Goal: Task Accomplishment & Management: Complete application form

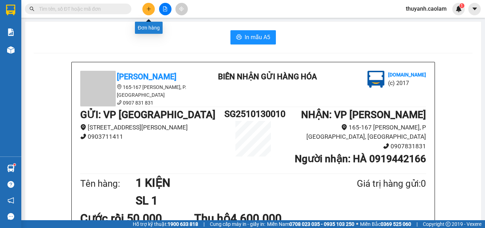
click at [151, 12] on button at bounding box center [148, 9] width 12 height 12
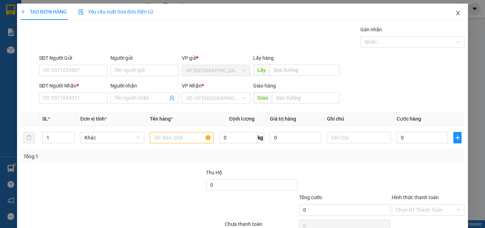
click at [455, 12] on icon "close" at bounding box center [458, 13] width 6 height 6
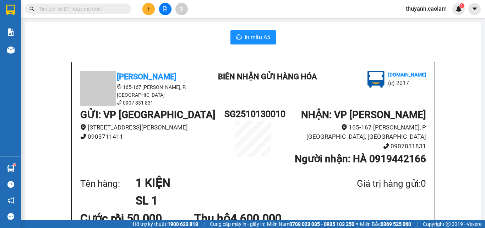
click at [69, 7] on input "text" at bounding box center [81, 9] width 84 height 8
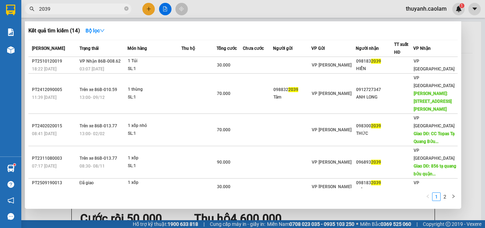
type input "2039"
click at [326, 7] on div at bounding box center [242, 114] width 485 height 228
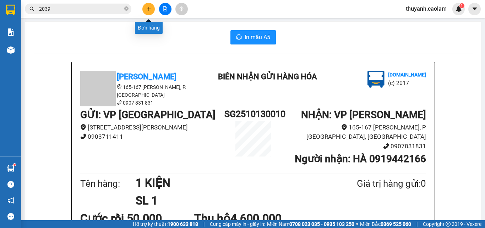
click at [148, 8] on icon "plus" at bounding box center [148, 8] width 5 height 5
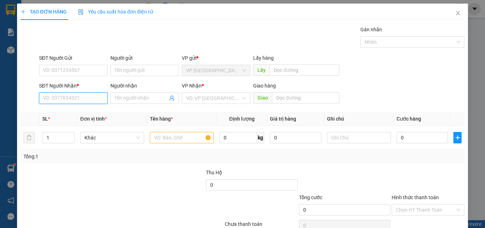
click at [88, 99] on input "SĐT Người Nhận *" at bounding box center [73, 97] width 69 height 11
click at [40, 98] on input "2020" at bounding box center [73, 97] width 69 height 11
click at [76, 112] on div "0352072020 - TRANG" at bounding box center [72, 112] width 59 height 8
type input "0352072020"
type input "TRANG"
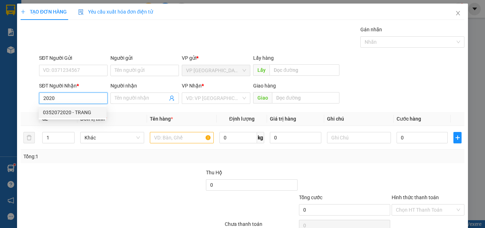
type input "KM 30"
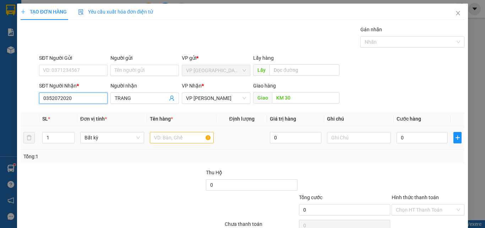
type input "0352072020"
click at [165, 141] on input "text" at bounding box center [182, 137] width 64 height 11
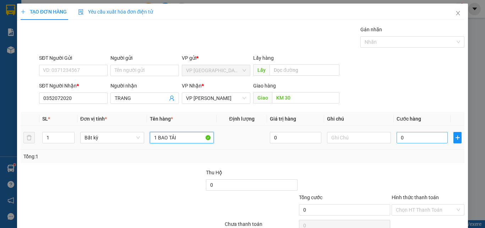
type input "1 BAO TẢI"
click at [412, 139] on input "0" at bounding box center [422, 137] width 51 height 11
type input "04"
type input "4"
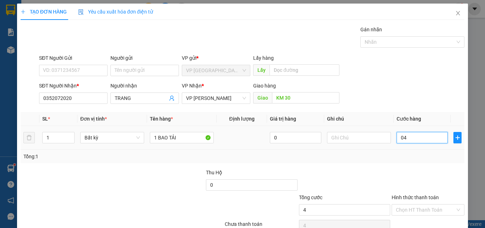
type input "040"
type input "40"
click at [401, 139] on input "040" at bounding box center [422, 137] width 51 height 11
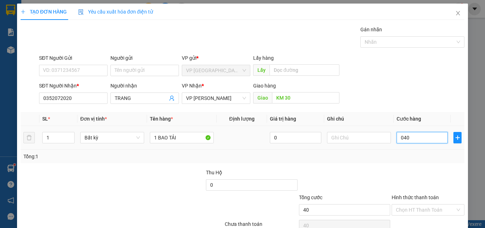
type input "4"
type input "40"
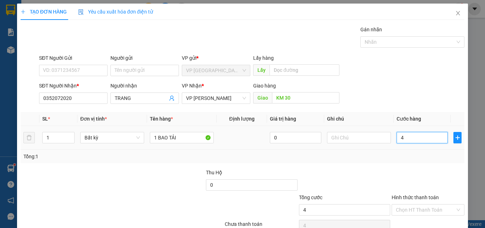
type input "40"
type input "40.000"
click at [407, 168] on div at bounding box center [428, 180] width 74 height 25
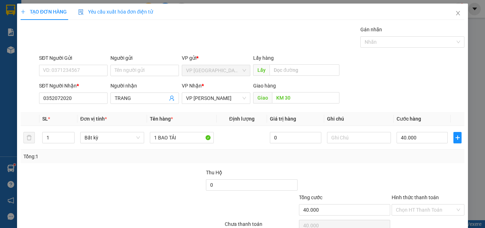
scroll to position [35, 0]
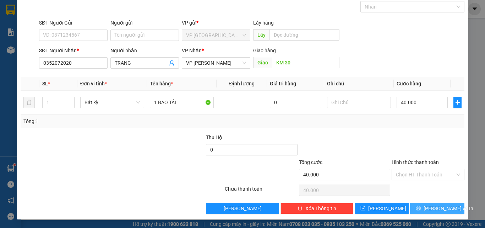
click at [416, 208] on button "[PERSON_NAME] và In" at bounding box center [437, 207] width 54 height 11
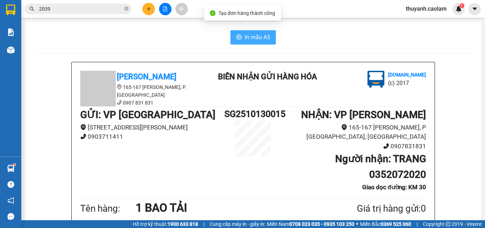
click at [264, 42] on button "In mẫu A5" at bounding box center [252, 37] width 45 height 14
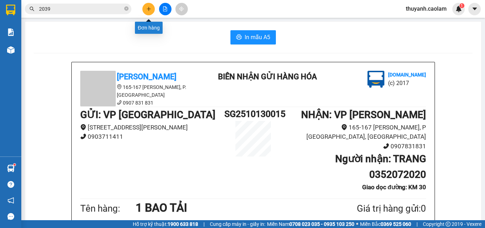
click at [148, 10] on icon "plus" at bounding box center [148, 8] width 5 height 5
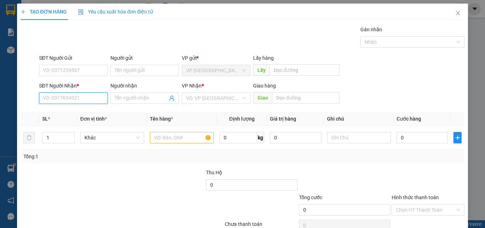
click at [96, 100] on input "SĐT Người Nhận *" at bounding box center [73, 97] width 69 height 11
click at [87, 112] on div "0784352555 - NAM" at bounding box center [72, 112] width 59 height 8
type input "0784352555"
type input "NAM"
type input "0784352555"
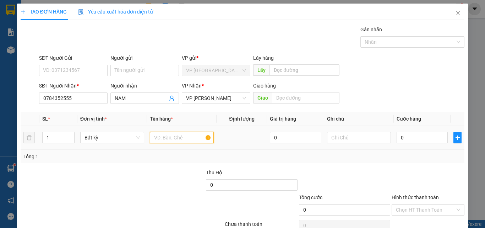
click at [181, 135] on input "text" at bounding box center [182, 137] width 64 height 11
type input "1 BAO TRẮNG"
click at [411, 135] on input "0" at bounding box center [422, 137] width 51 height 11
type input "4"
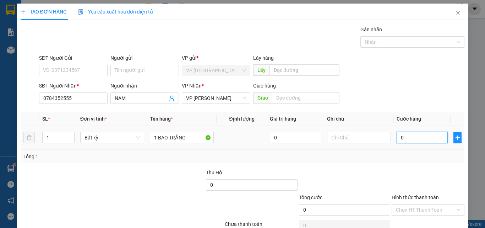
type input "4"
type input "40"
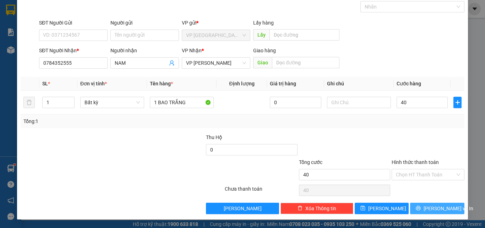
type input "40.000"
click at [433, 205] on span "[PERSON_NAME] và In" at bounding box center [449, 208] width 50 height 8
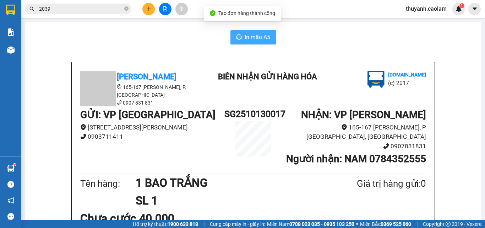
click at [266, 34] on span "In mẫu A5" at bounding box center [258, 37] width 26 height 9
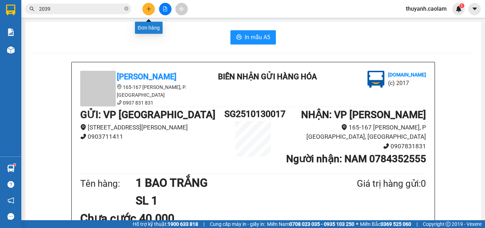
click at [147, 13] on button at bounding box center [148, 9] width 12 height 12
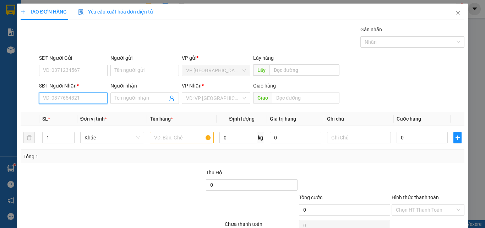
click at [101, 97] on input "SĐT Người Nhận *" at bounding box center [73, 97] width 69 height 11
type input "0797218941"
click at [162, 137] on input "text" at bounding box center [182, 137] width 64 height 11
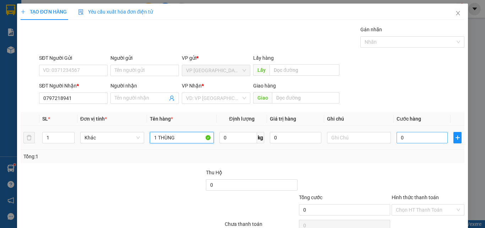
type input "1 THÙNG"
click at [405, 142] on input "0" at bounding box center [422, 137] width 51 height 11
type input "4"
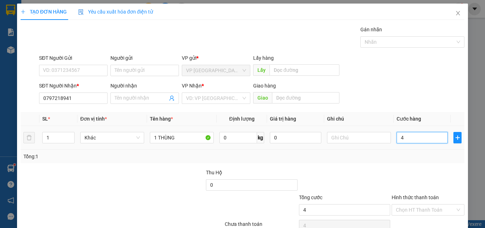
type input "40"
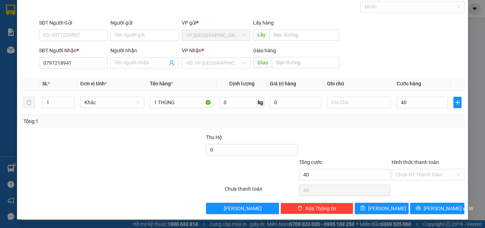
type input "40.000"
drag, startPoint x: 414, startPoint y: 144, endPoint x: 413, endPoint y: 151, distance: 7.1
click at [414, 145] on div at bounding box center [428, 145] width 74 height 25
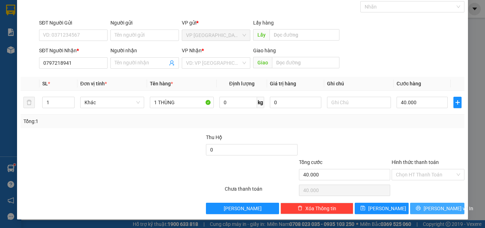
click at [418, 205] on button "[PERSON_NAME] và In" at bounding box center [437, 207] width 54 height 11
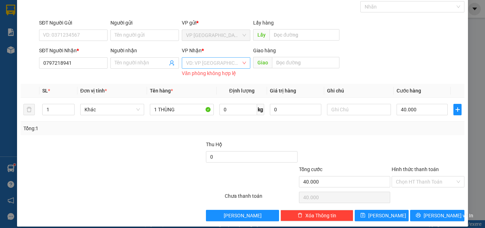
click at [226, 62] on input "search" at bounding box center [213, 63] width 55 height 11
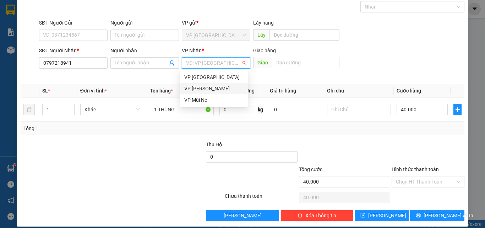
click at [213, 87] on div "VP [PERSON_NAME]" at bounding box center [213, 89] width 59 height 8
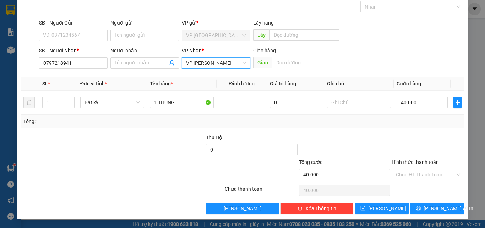
click at [298, 75] on div "Transit Pickup Surcharge Ids Transit Deliver Surcharge Ids Transit Deliver Surc…" at bounding box center [243, 101] width 444 height 223
click at [431, 206] on span "[PERSON_NAME] và In" at bounding box center [449, 208] width 50 height 8
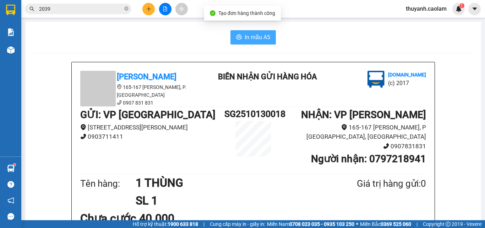
click at [255, 38] on span "In mẫu A5" at bounding box center [258, 37] width 26 height 9
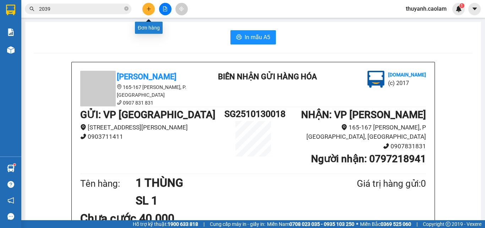
click at [150, 10] on icon "plus" at bounding box center [148, 8] width 5 height 5
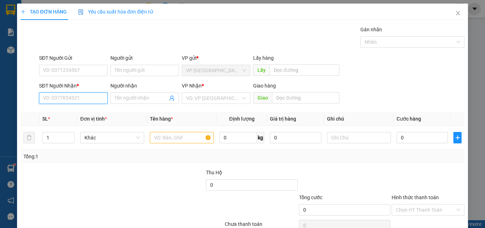
click at [75, 96] on input "SĐT Người Nhận *" at bounding box center [73, 97] width 69 height 11
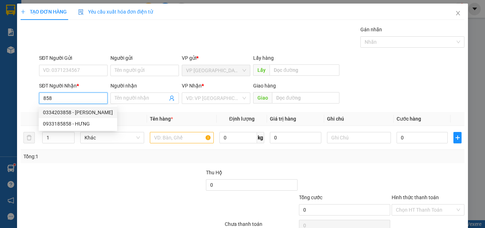
click at [84, 113] on div "0334203858 - [PERSON_NAME]" at bounding box center [78, 112] width 70 height 8
type input "0334203858"
type input "[PERSON_NAME]"
type input "KM 30"
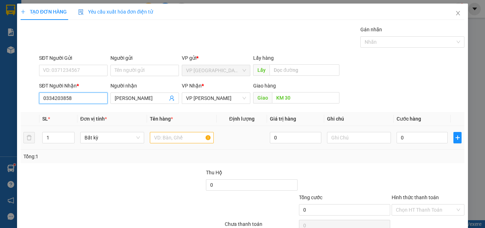
type input "0334203858"
click at [172, 141] on input "text" at bounding box center [182, 137] width 64 height 11
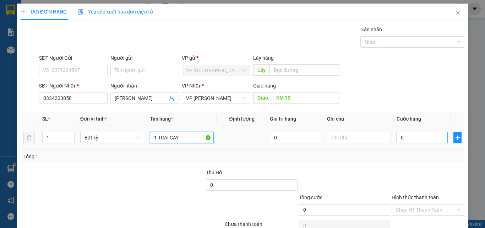
type input "1 TRAI CAY"
click at [404, 135] on input "0" at bounding box center [422, 137] width 51 height 11
type input "4"
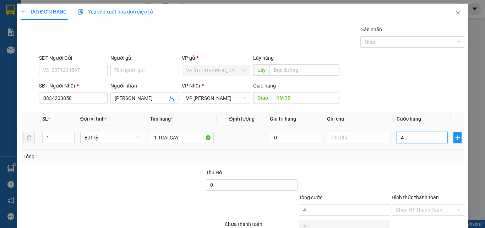
type input "40"
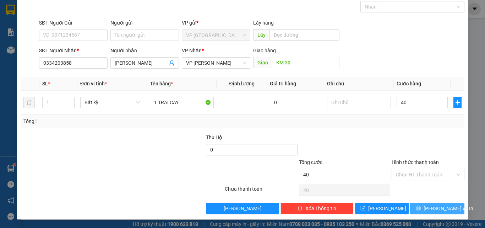
type input "40.000"
click at [433, 208] on span "[PERSON_NAME] và In" at bounding box center [449, 208] width 50 height 8
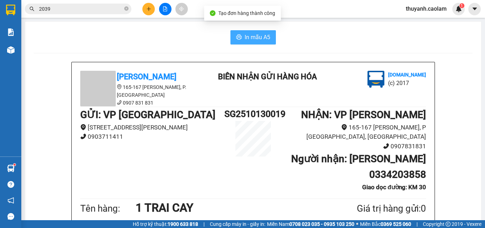
click at [253, 39] on span "In mẫu A5" at bounding box center [258, 37] width 26 height 9
click at [148, 6] on button at bounding box center [148, 9] width 12 height 12
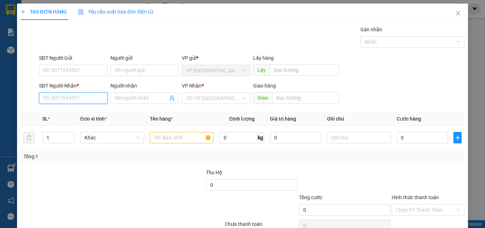
click at [84, 99] on input "SĐT Người Nhận *" at bounding box center [73, 97] width 69 height 11
type input "0355624454"
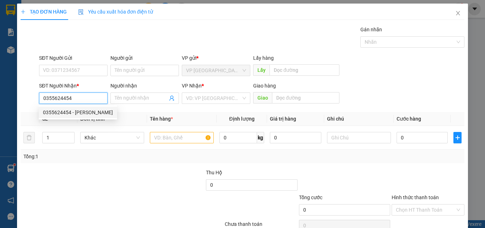
click at [87, 112] on div "0355624454 - [PERSON_NAME]" at bounding box center [78, 112] width 70 height 8
type input "MINH"
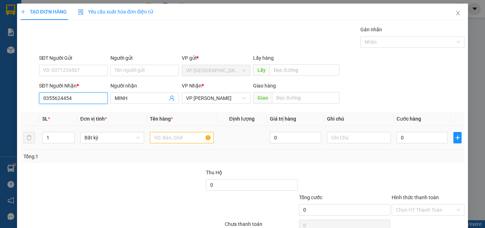
type input "0355624454"
click at [165, 139] on input "text" at bounding box center [182, 137] width 64 height 11
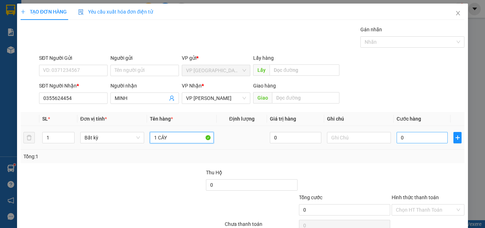
type input "1 CÂY"
click at [415, 141] on input "0" at bounding box center [422, 137] width 51 height 11
type input "7"
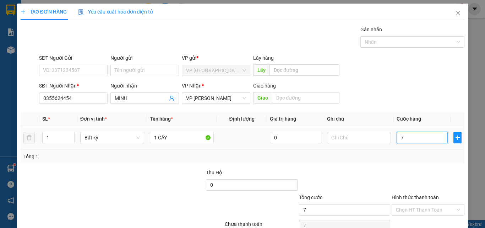
type input "70"
type input "70.000"
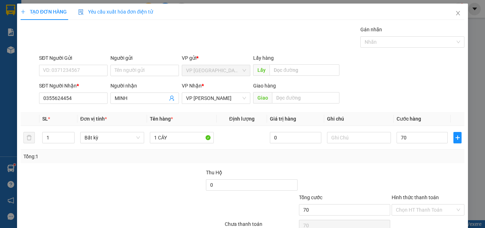
type input "70.000"
click at [402, 158] on div "Tổng: 1" at bounding box center [242, 156] width 438 height 8
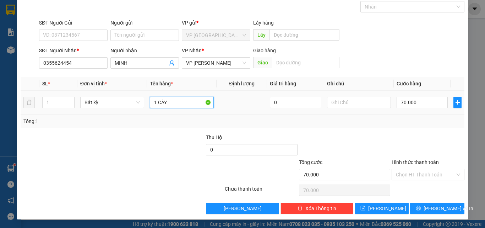
click at [178, 104] on input "1 CÂY" at bounding box center [182, 102] width 64 height 11
type input "1 CÂY BMI"
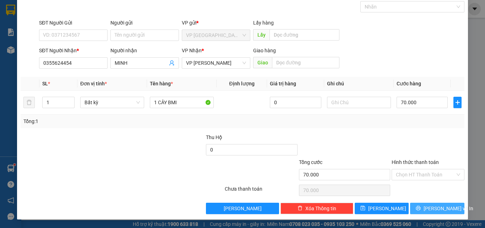
click at [427, 206] on span "[PERSON_NAME] và In" at bounding box center [449, 208] width 50 height 8
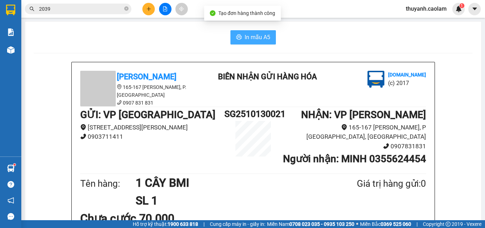
click at [245, 34] on span "In mẫu A5" at bounding box center [258, 37] width 26 height 9
click at [125, 10] on icon "close-circle" at bounding box center [126, 8] width 4 height 4
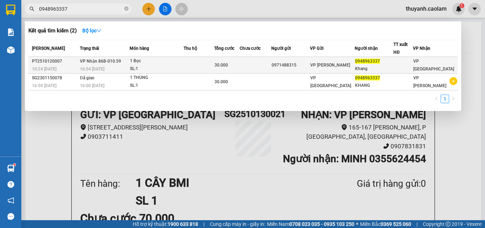
type input "0948963337"
click at [157, 65] on div "SL: 1" at bounding box center [156, 69] width 53 height 8
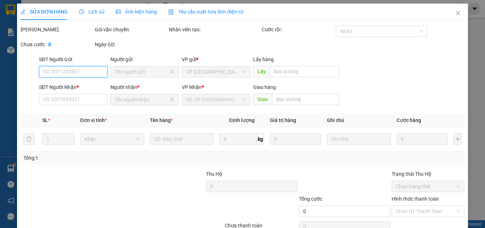
type input "0971488315"
type input "0948963337"
type input "Khang"
type input "30.000"
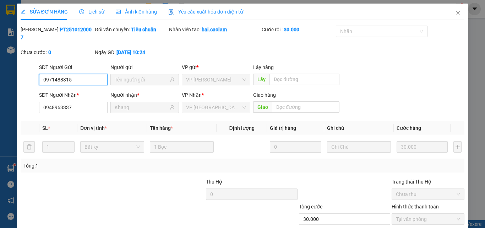
scroll to position [37, 0]
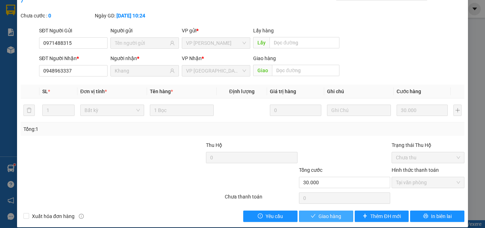
click at [338, 210] on button "Giao hàng" at bounding box center [326, 215] width 54 height 11
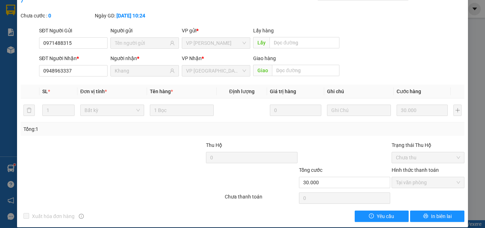
scroll to position [0, 0]
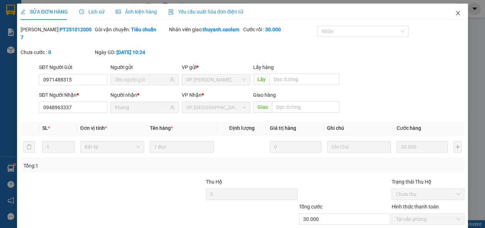
click at [455, 14] on icon "close" at bounding box center [458, 13] width 6 height 6
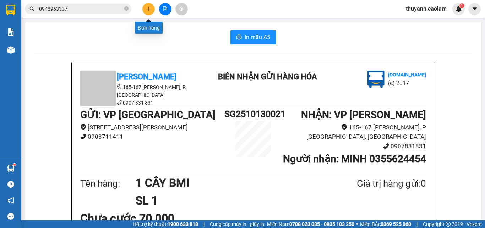
click at [149, 10] on icon "plus" at bounding box center [148, 8] width 5 height 5
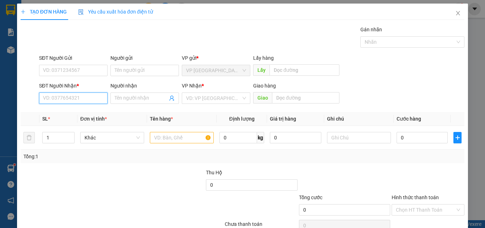
click at [88, 97] on input "SĐT Người Nhận *" at bounding box center [73, 97] width 69 height 11
type input "0949001219"
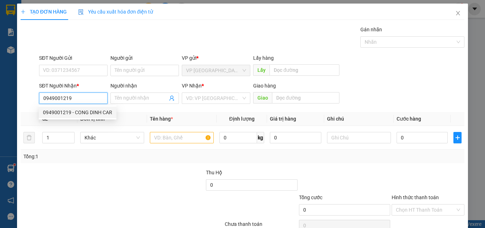
click at [104, 114] on div "0949001219 - CONG DINH CAR" at bounding box center [77, 112] width 69 height 8
type input "[PERSON_NAME] CAR"
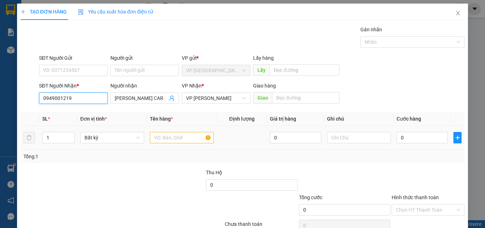
type input "0949001219"
click at [160, 138] on input "text" at bounding box center [182, 137] width 64 height 11
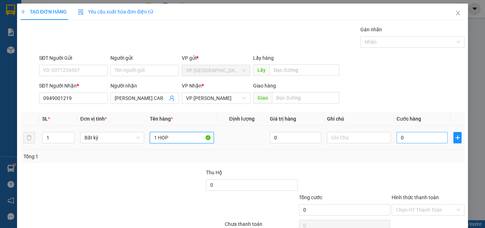
type input "1 HOP"
click at [411, 141] on input "0" at bounding box center [422, 137] width 51 height 11
type input "3"
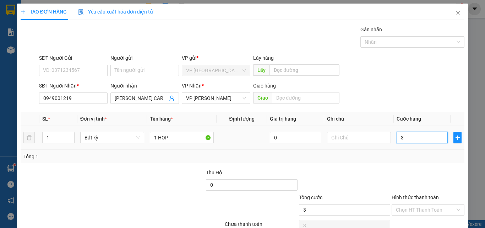
type input "30"
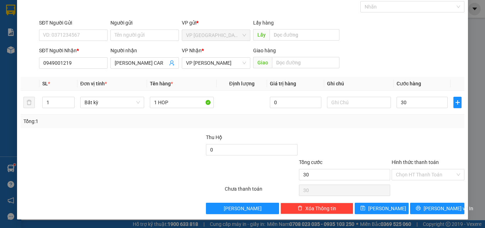
type input "30.000"
click at [427, 130] on div "Transit Pickup Surcharge Ids Transit Deliver Surcharge Ids Transit Deliver Surc…" at bounding box center [243, 101] width 444 height 223
click at [431, 207] on span "[PERSON_NAME] và In" at bounding box center [449, 208] width 50 height 8
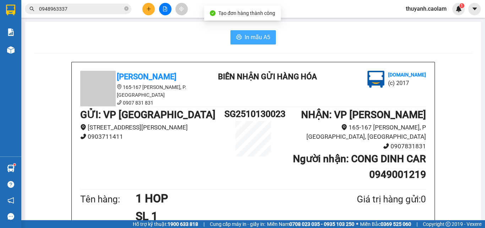
click at [253, 38] on span "In mẫu A5" at bounding box center [258, 37] width 26 height 9
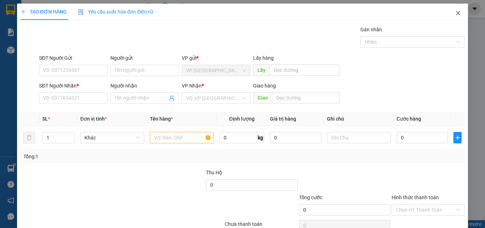
click at [456, 14] on icon "close" at bounding box center [458, 13] width 4 height 4
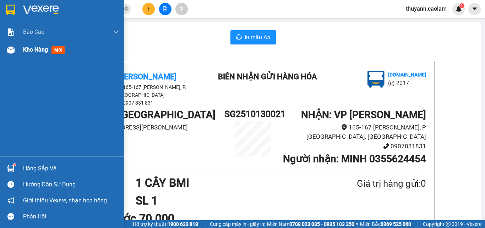
click at [16, 52] on div at bounding box center [11, 50] width 12 height 12
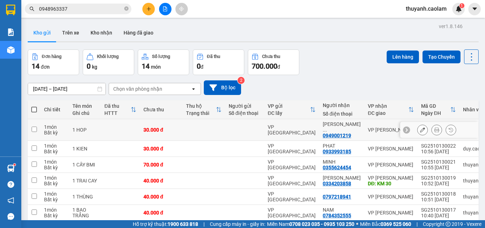
click at [420, 127] on icon at bounding box center [422, 129] width 5 height 5
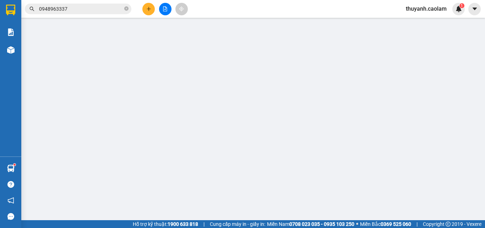
type input "0949001219"
type input "30.000"
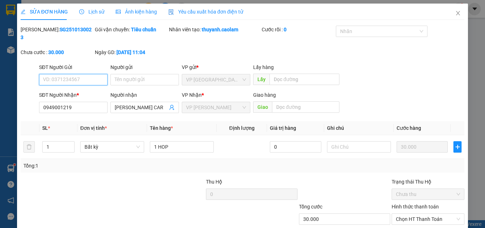
scroll to position [37, 0]
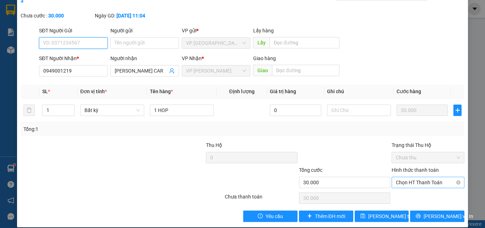
click at [401, 177] on span "Chọn HT Thanh Toán" at bounding box center [428, 182] width 64 height 11
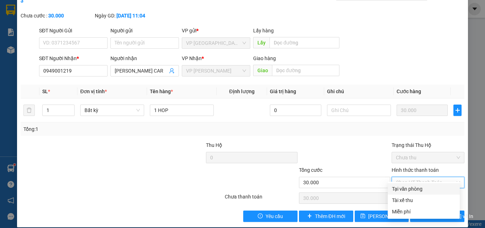
click at [403, 188] on div "Tại văn phòng" at bounding box center [424, 189] width 64 height 8
type input "0"
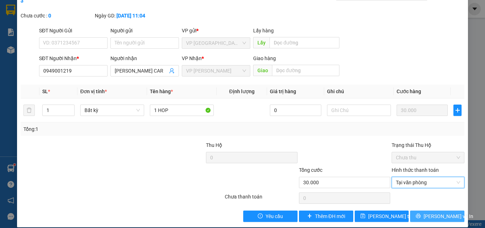
click at [421, 213] on icon "printer" at bounding box center [418, 215] width 5 height 5
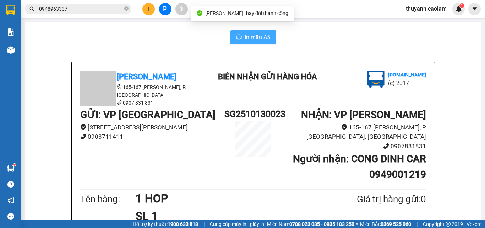
click at [253, 34] on span "In mẫu A5" at bounding box center [258, 37] width 26 height 9
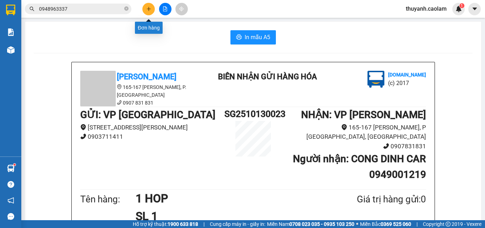
click at [148, 11] on icon "plus" at bounding box center [148, 8] width 5 height 5
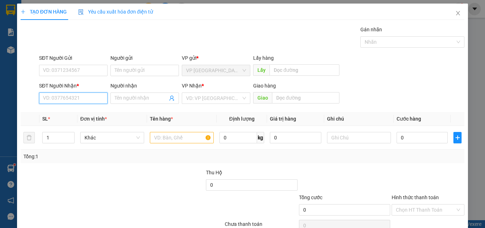
click at [77, 101] on input "SĐT Người Nhận *" at bounding box center [73, 97] width 69 height 11
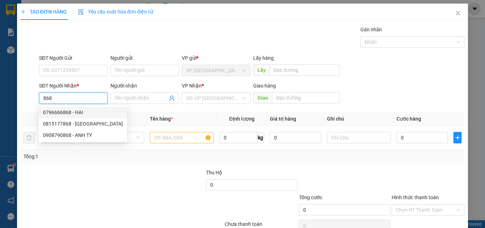
click at [42, 97] on input "868" at bounding box center [73, 97] width 69 height 11
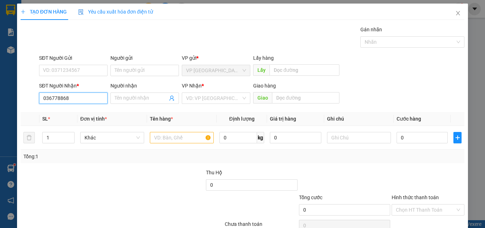
type input "0367786868"
click at [79, 115] on div "0367786868 - AN" at bounding box center [72, 112] width 59 height 8
type input "AN"
type input "KM 30"
type input "0367786868"
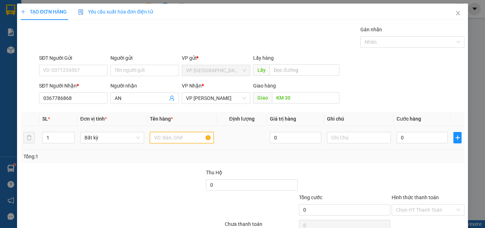
click at [176, 142] on input "text" at bounding box center [182, 137] width 64 height 11
type input "1 THÙNG"
click at [419, 139] on input "0" at bounding box center [422, 137] width 51 height 11
type input "4"
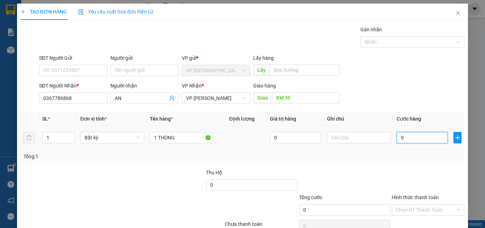
type input "4"
type input "40"
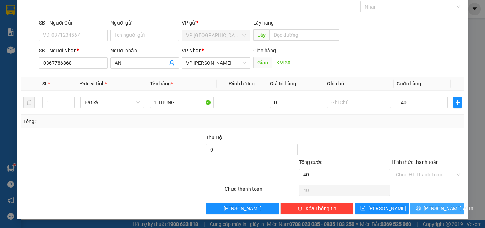
click at [427, 207] on span "[PERSON_NAME] và In" at bounding box center [449, 208] width 50 height 8
type input "40.000"
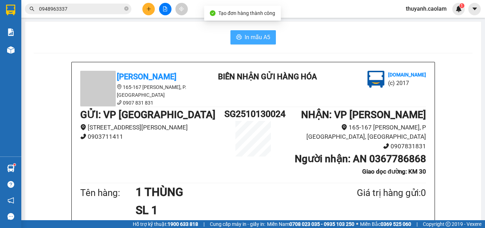
click at [260, 34] on span "In mẫu A5" at bounding box center [258, 37] width 26 height 9
click at [152, 11] on button at bounding box center [148, 9] width 12 height 12
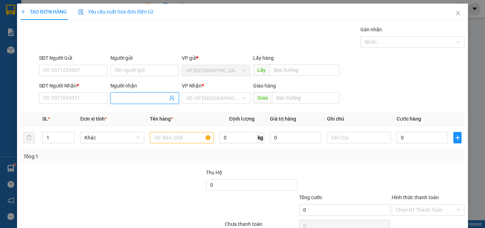
click at [143, 96] on input "Người nhận" at bounding box center [141, 98] width 53 height 8
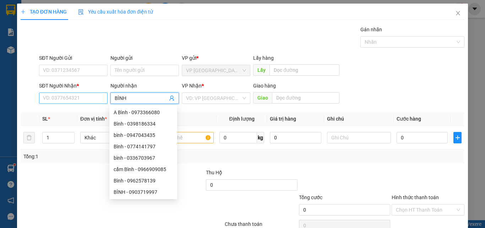
type input "BÌNH"
click at [74, 98] on input "SĐT Người Nhận *" at bounding box center [73, 97] width 69 height 11
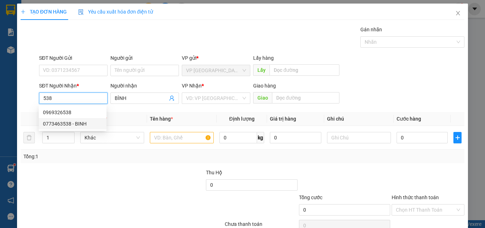
click at [68, 123] on div "0773463538 - BINH" at bounding box center [72, 124] width 59 height 8
type input "0773463538"
type input "BINH"
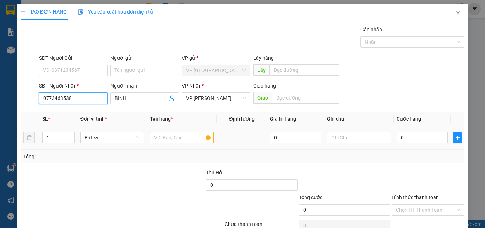
type input "0773463538"
click at [171, 136] on input "text" at bounding box center [182, 137] width 64 height 11
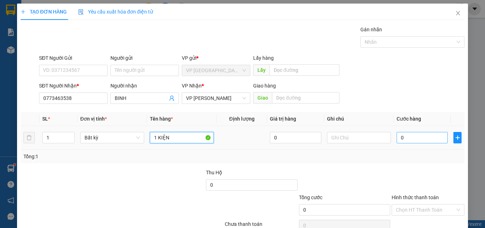
type input "1 KIỆN"
click at [425, 136] on input "0" at bounding box center [422, 137] width 51 height 11
type input "5"
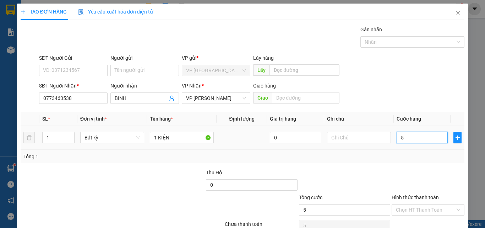
type input "50"
click at [428, 137] on input "50" at bounding box center [422, 137] width 51 height 11
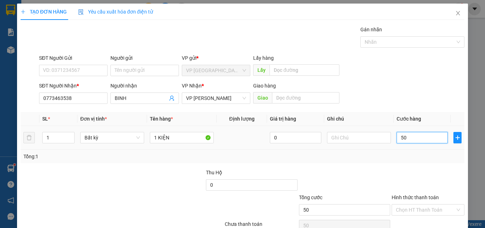
type input "4"
type input "40"
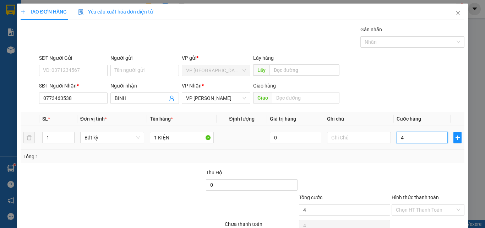
type input "40"
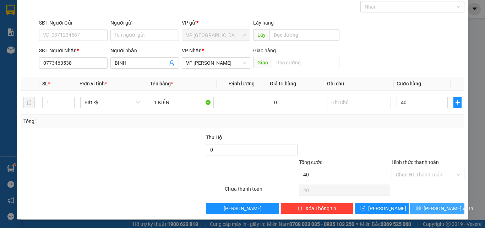
click at [429, 206] on span "[PERSON_NAME] và In" at bounding box center [449, 208] width 50 height 8
type input "40.000"
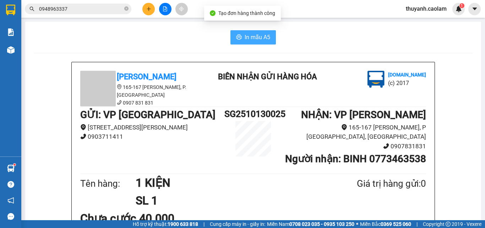
click at [251, 34] on span "In mẫu A5" at bounding box center [258, 37] width 26 height 9
click at [245, 37] on span "In mẫu A5" at bounding box center [258, 37] width 26 height 9
click at [150, 11] on icon "plus" at bounding box center [148, 8] width 5 height 5
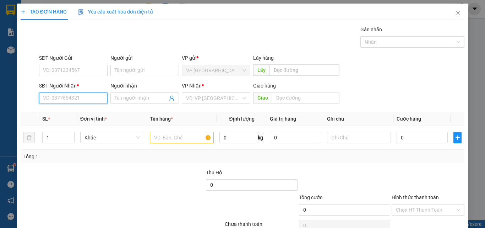
click at [97, 94] on input "SĐT Người Nhận *" at bounding box center [73, 97] width 69 height 11
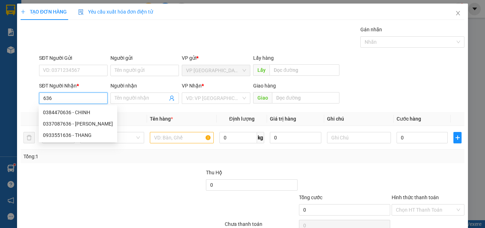
click at [97, 95] on input "636" at bounding box center [73, 97] width 69 height 11
click at [91, 113] on div "0386782634 - [PERSON_NAME]" at bounding box center [78, 112] width 70 height 8
type input "0386782634"
type input "[PERSON_NAME]"
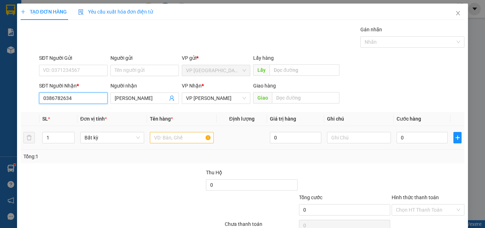
type input "0386782634"
click at [170, 138] on input "text" at bounding box center [182, 137] width 64 height 11
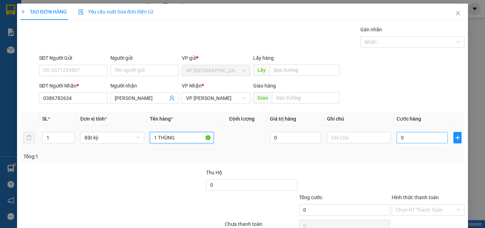
type input "1 THÙNG"
click at [432, 138] on input "0" at bounding box center [422, 137] width 51 height 11
type input "3"
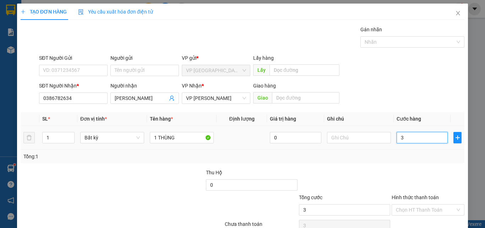
type input "30"
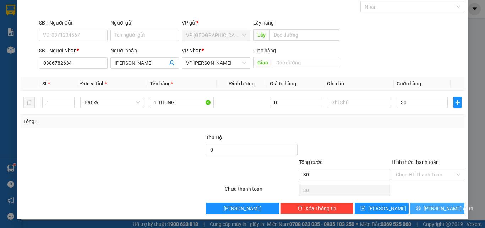
type input "30.000"
click at [443, 211] on span "[PERSON_NAME] và In" at bounding box center [449, 208] width 50 height 8
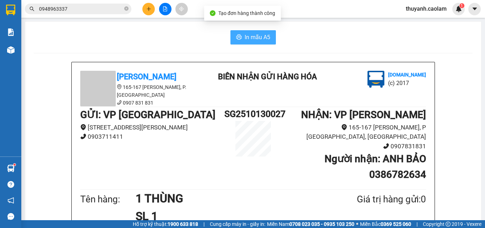
click at [264, 34] on span "In mẫu A5" at bounding box center [258, 37] width 26 height 9
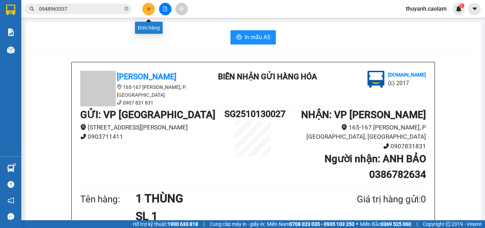
click at [150, 8] on icon "plus" at bounding box center [148, 8] width 5 height 5
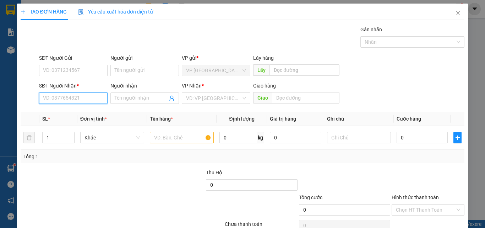
click at [96, 99] on input "SĐT Người Nhận *" at bounding box center [73, 97] width 69 height 11
click at [86, 113] on div "0949001219 - CONG DINH CAR" at bounding box center [77, 112] width 69 height 8
type input "0949001219"
type input "[PERSON_NAME] CAR"
type input "0949001219"
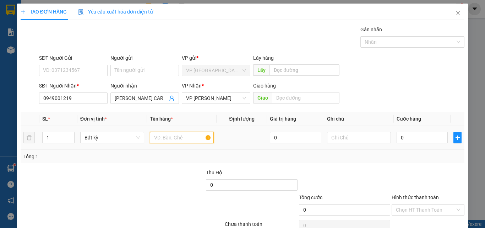
click at [167, 137] on input "text" at bounding box center [182, 137] width 64 height 11
type input "1 THUNG"
click at [408, 136] on input "0" at bounding box center [422, 137] width 51 height 11
type input "4"
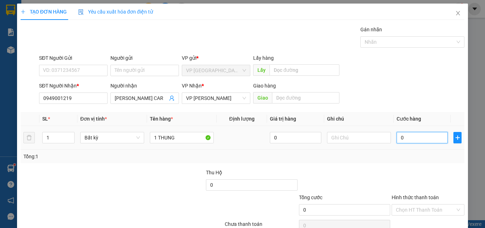
type input "4"
type input "40"
type input "40.000"
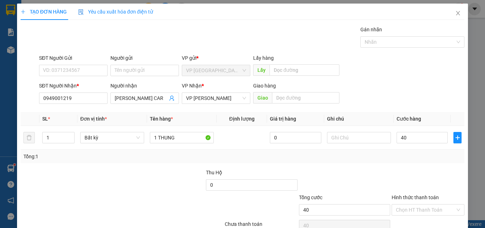
type input "40.000"
click at [400, 175] on div at bounding box center [428, 180] width 74 height 25
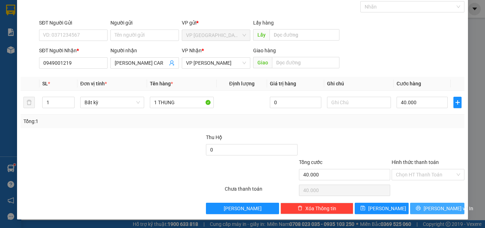
click at [429, 205] on span "[PERSON_NAME] và In" at bounding box center [449, 208] width 50 height 8
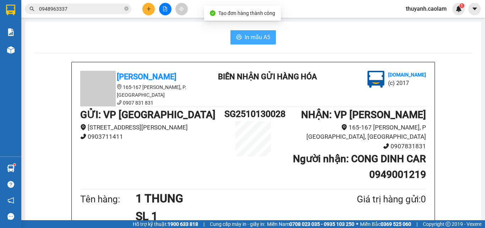
click at [240, 38] on button "In mẫu A5" at bounding box center [252, 37] width 45 height 14
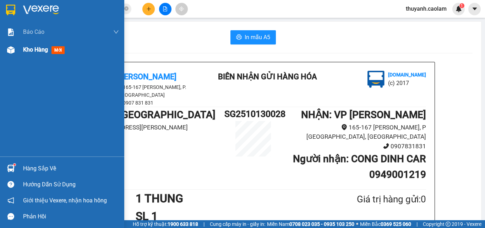
click at [18, 54] on div "Kho hàng mới" at bounding box center [62, 50] width 124 height 18
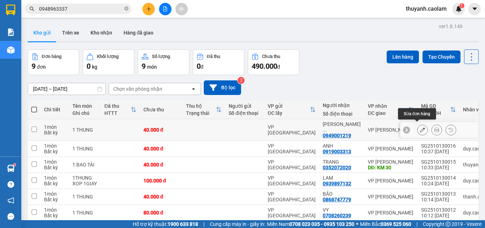
click at [420, 127] on icon at bounding box center [422, 129] width 5 height 5
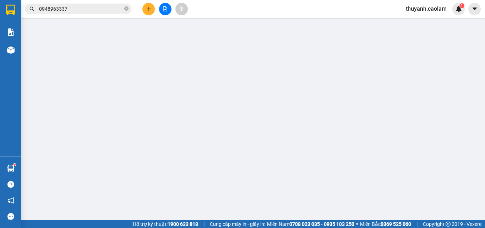
type input "0949001219"
type input "40.000"
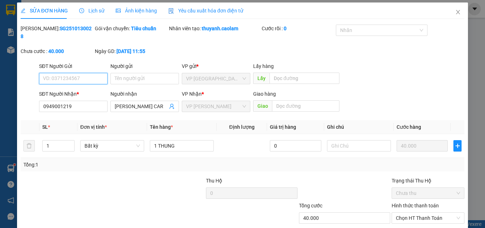
scroll to position [37, 0]
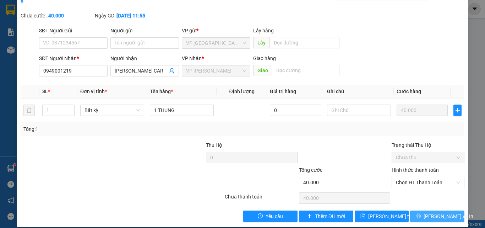
click at [421, 213] on icon "printer" at bounding box center [418, 215] width 5 height 5
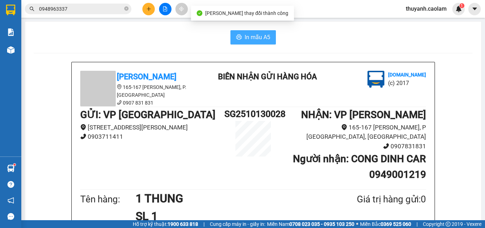
click at [253, 38] on span "In mẫu A5" at bounding box center [258, 37] width 26 height 9
